Goal: Navigation & Orientation: Find specific page/section

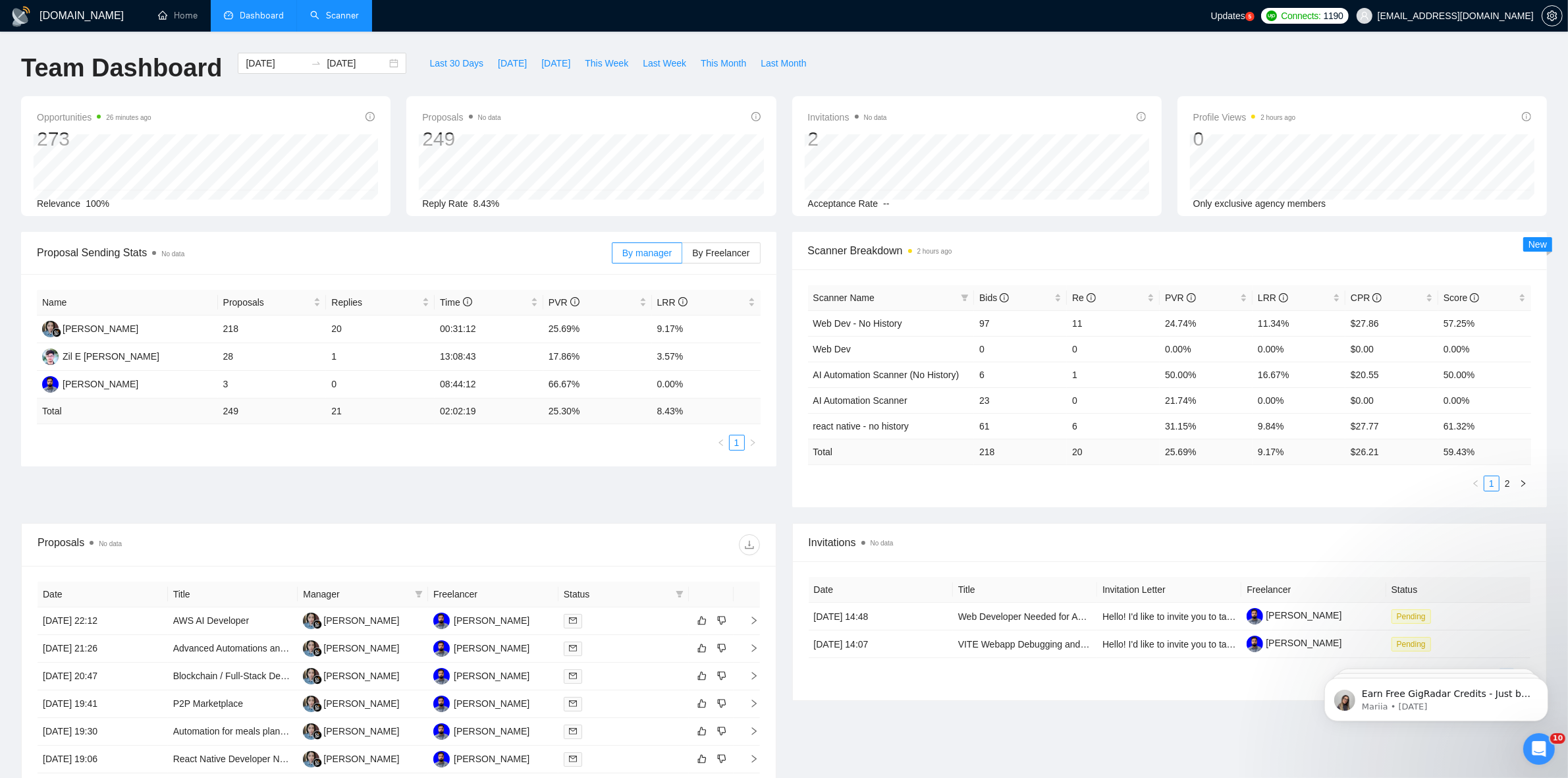
click at [325, 21] on link "Scanner" at bounding box center [335, 15] width 49 height 11
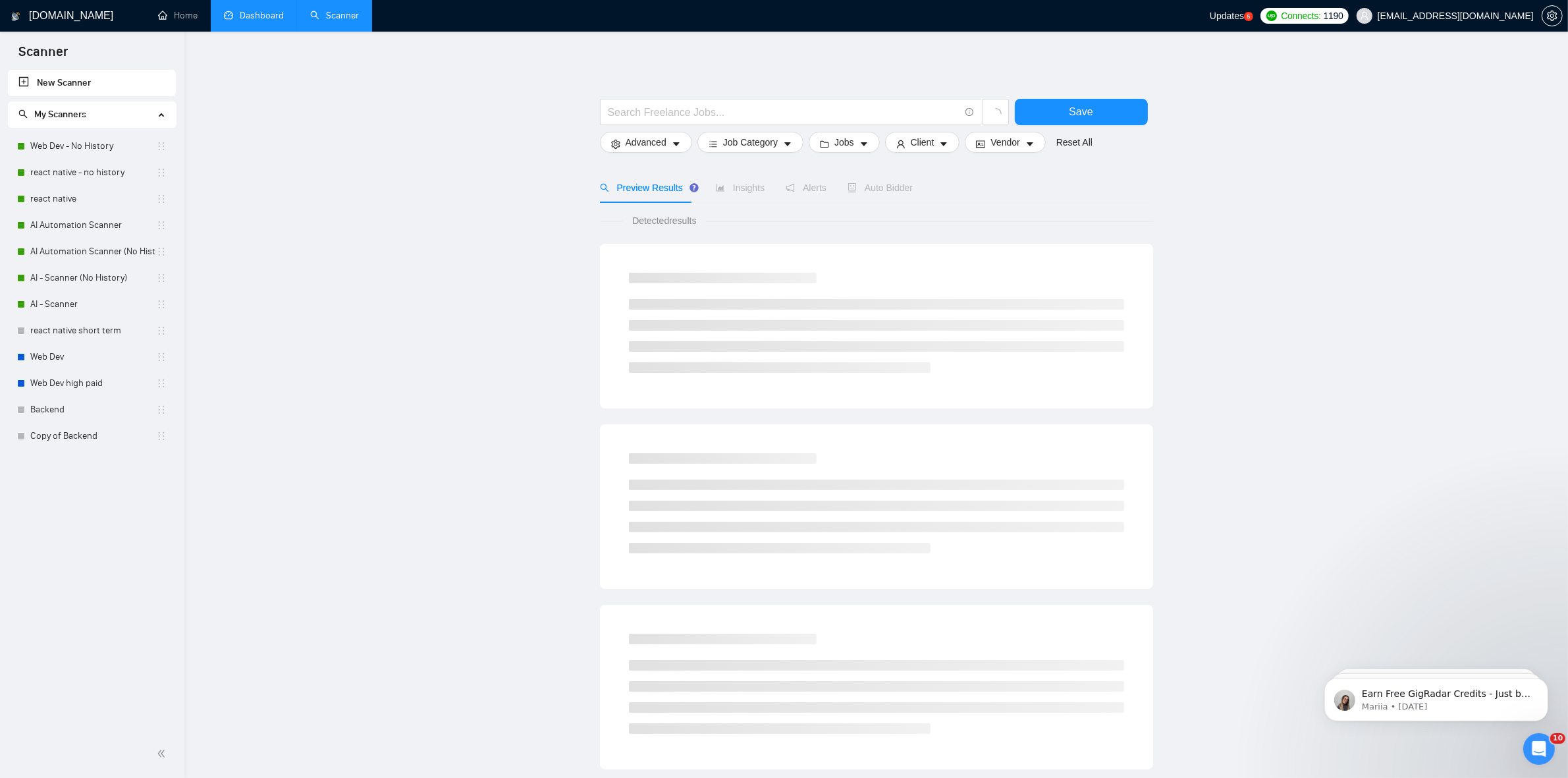
click at [231, 12] on link "Dashboard" at bounding box center [254, 15] width 60 height 11
